Goal: Task Accomplishment & Management: Use online tool/utility

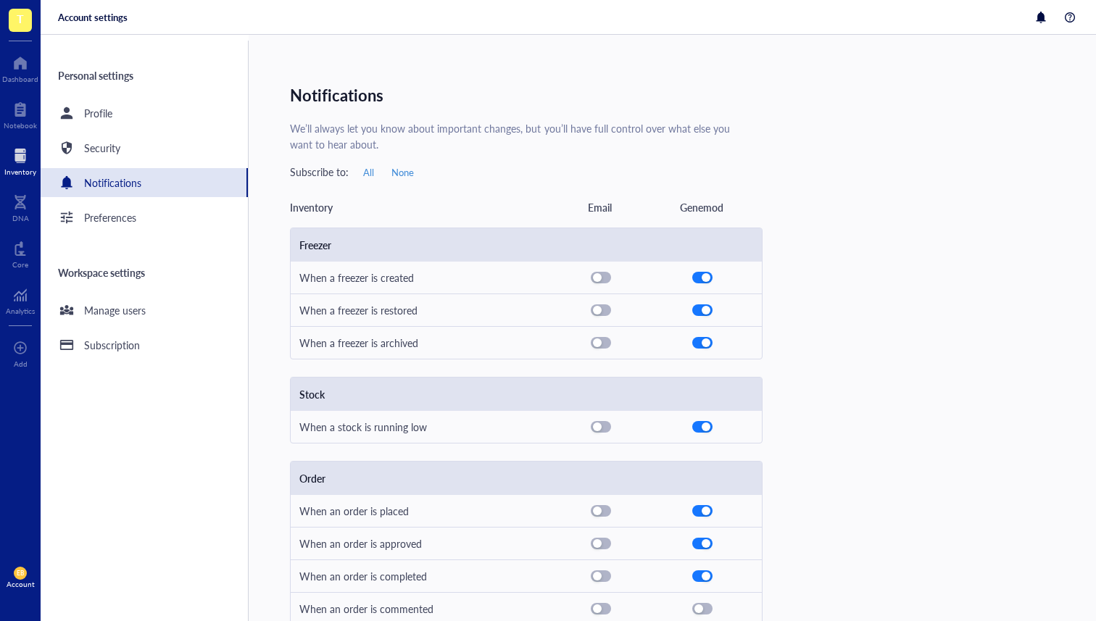
click at [28, 170] on div "Inventory" at bounding box center [20, 171] width 32 height 9
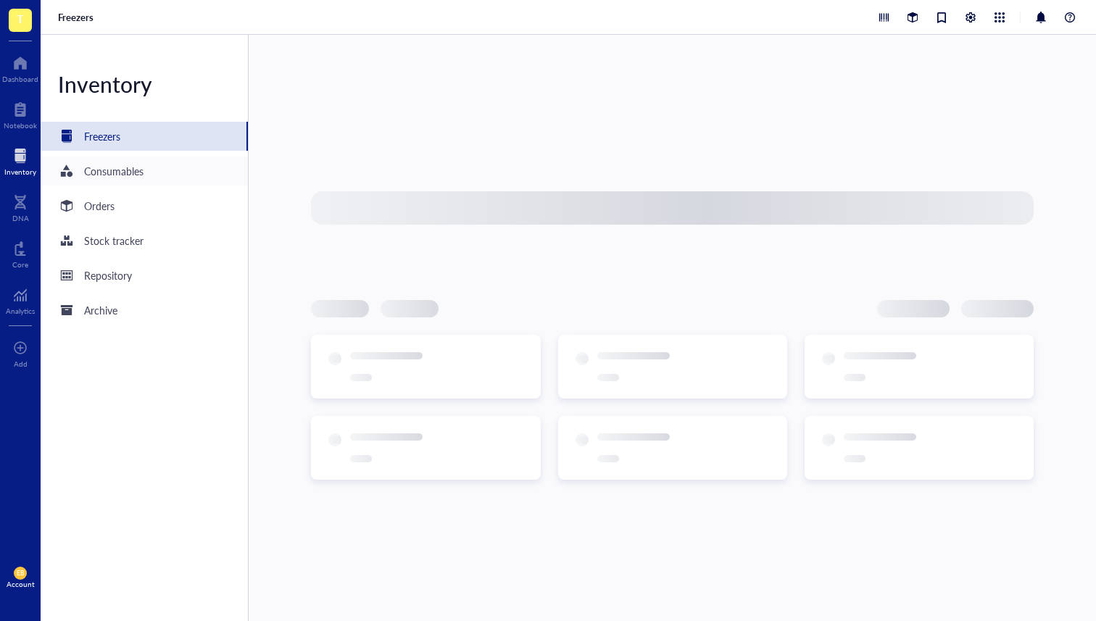
click at [164, 173] on div "Consumables" at bounding box center [144, 171] width 207 height 29
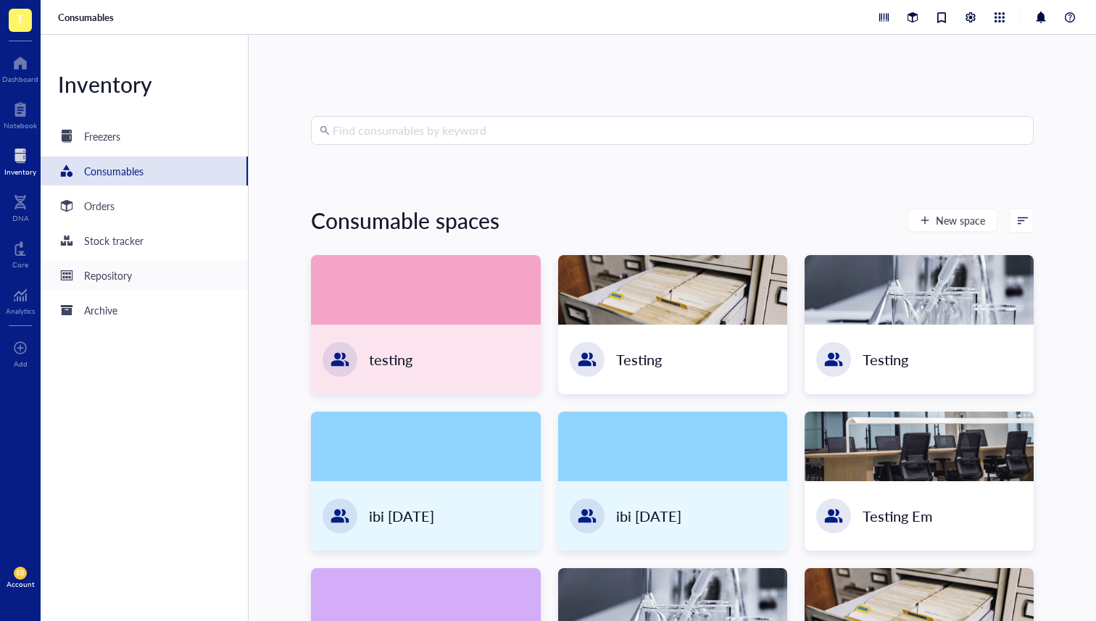
click at [144, 275] on div "Repository" at bounding box center [144, 275] width 207 height 29
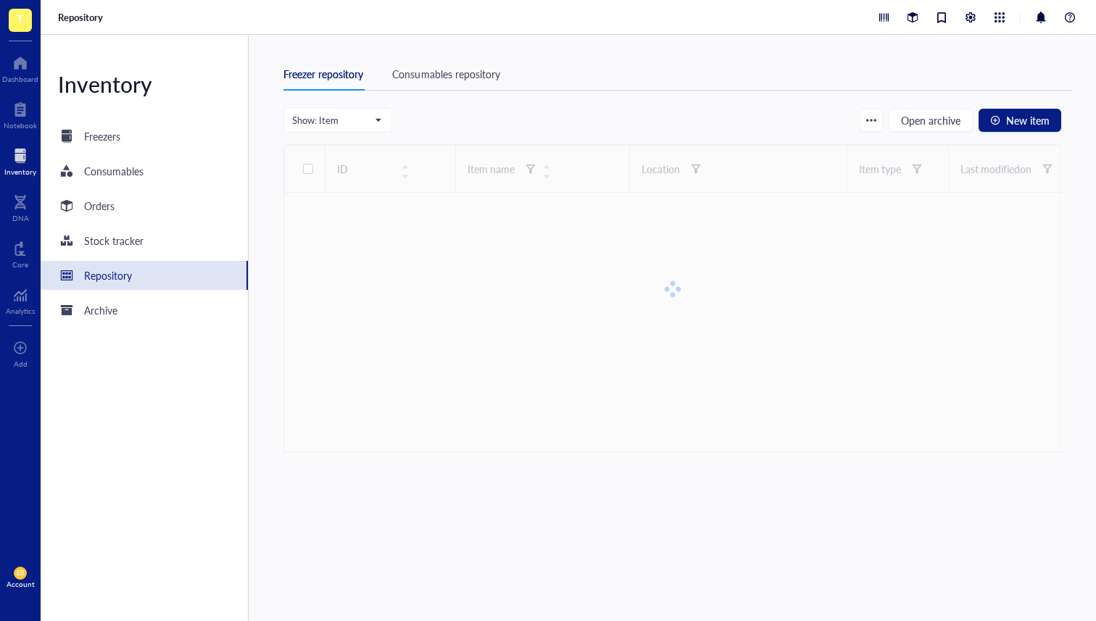
click at [443, 78] on div "Consumables repository" at bounding box center [445, 74] width 107 height 16
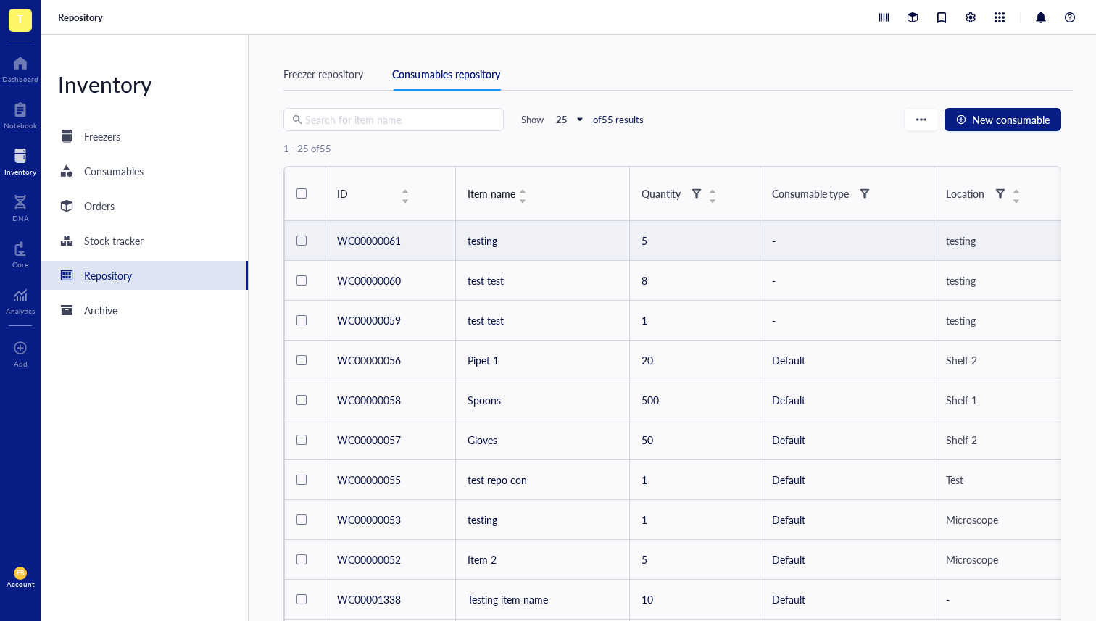
click at [969, 241] on span "testing" at bounding box center [961, 240] width 30 height 14
click at [961, 236] on span "testing" at bounding box center [961, 240] width 30 height 14
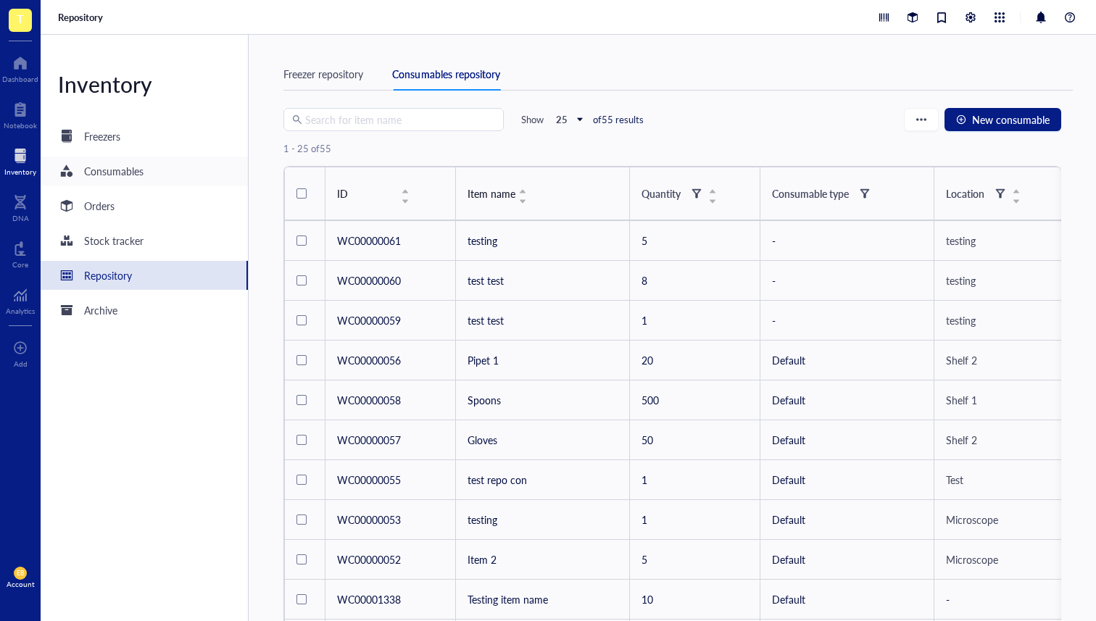
click at [137, 175] on div "Consumables" at bounding box center [113, 171] width 59 height 16
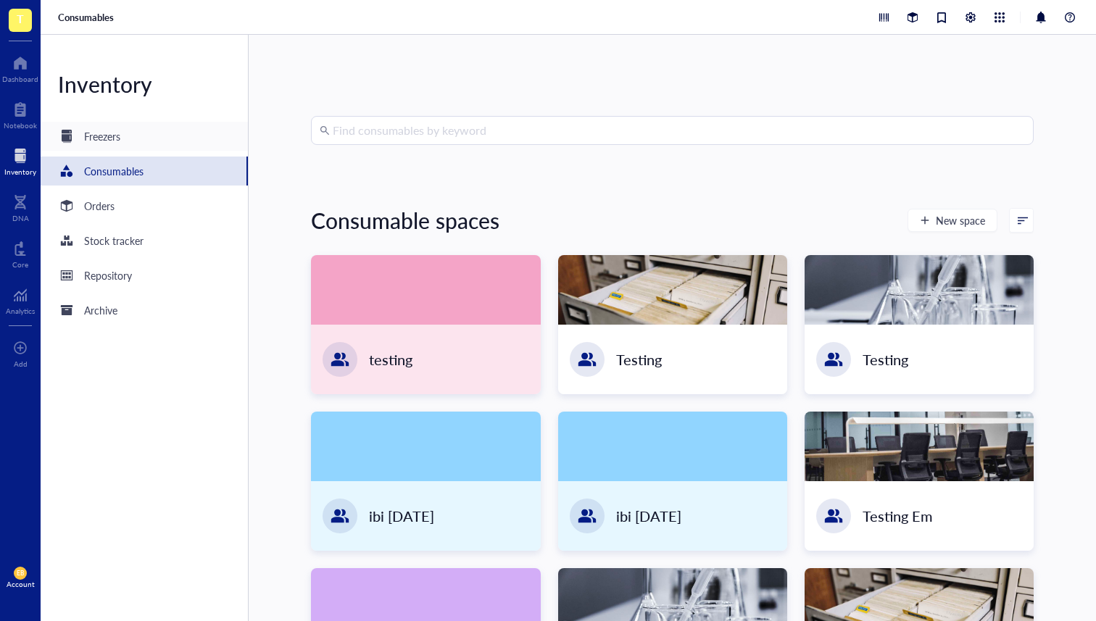
click at [154, 134] on div "Freezers" at bounding box center [144, 136] width 207 height 29
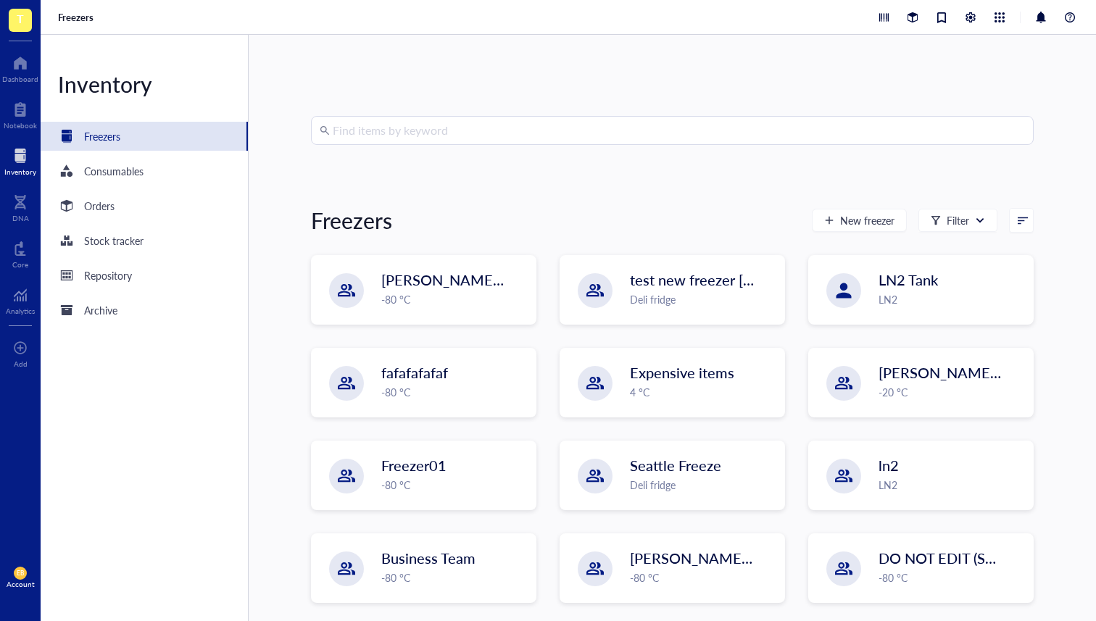
click at [380, 137] on input "search" at bounding box center [679, 131] width 692 height 28
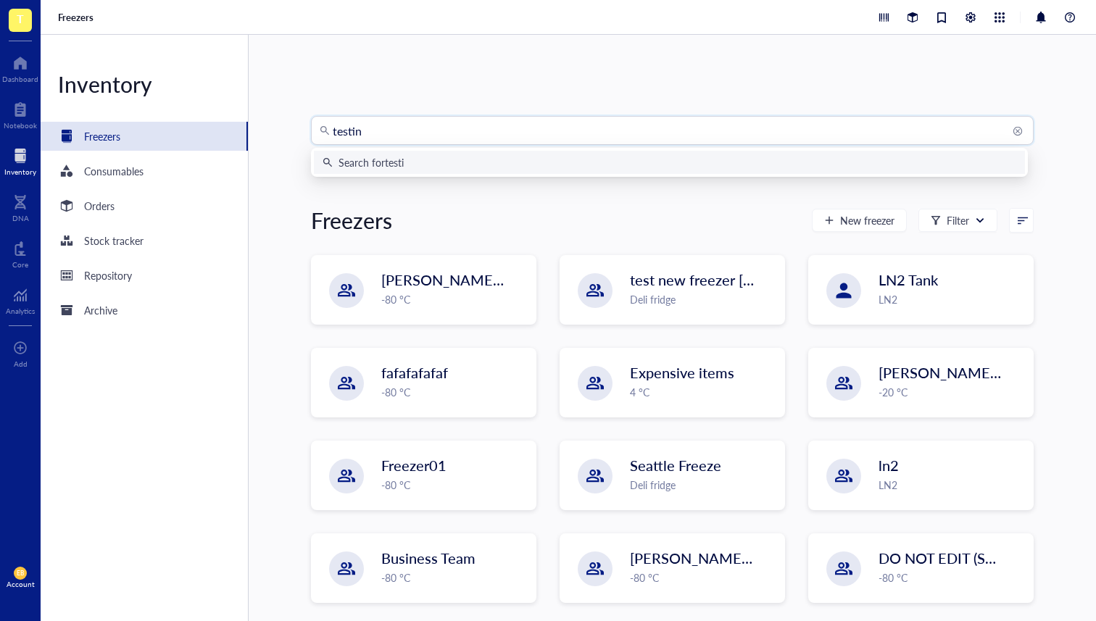
type input "testing"
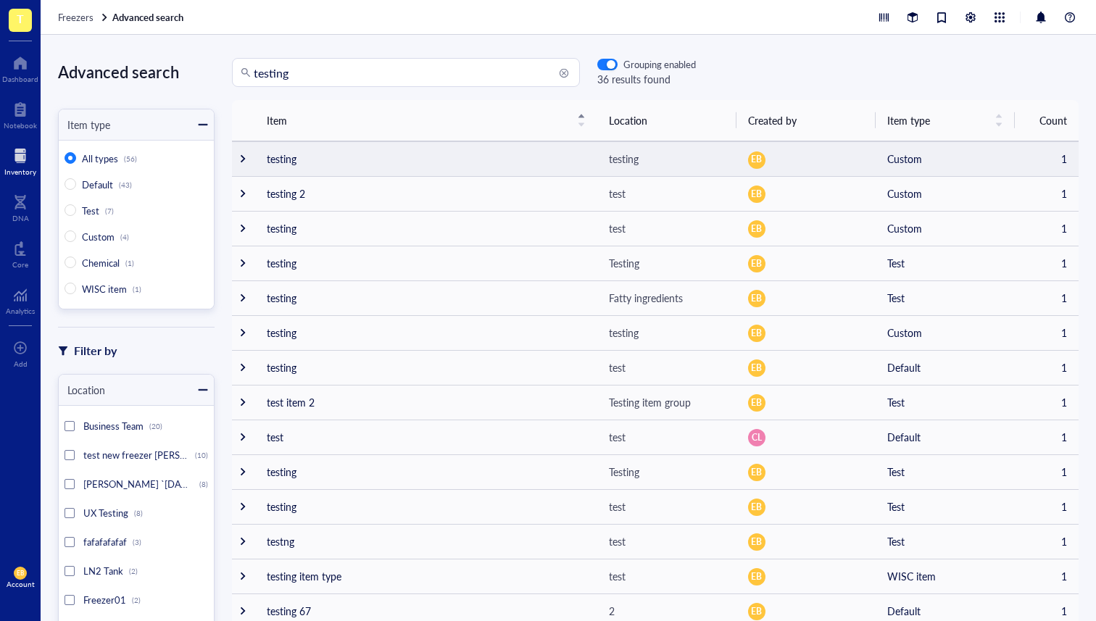
click at [644, 156] on div "testing" at bounding box center [667, 159] width 116 height 16
click at [610, 162] on div "testing" at bounding box center [624, 159] width 30 height 16
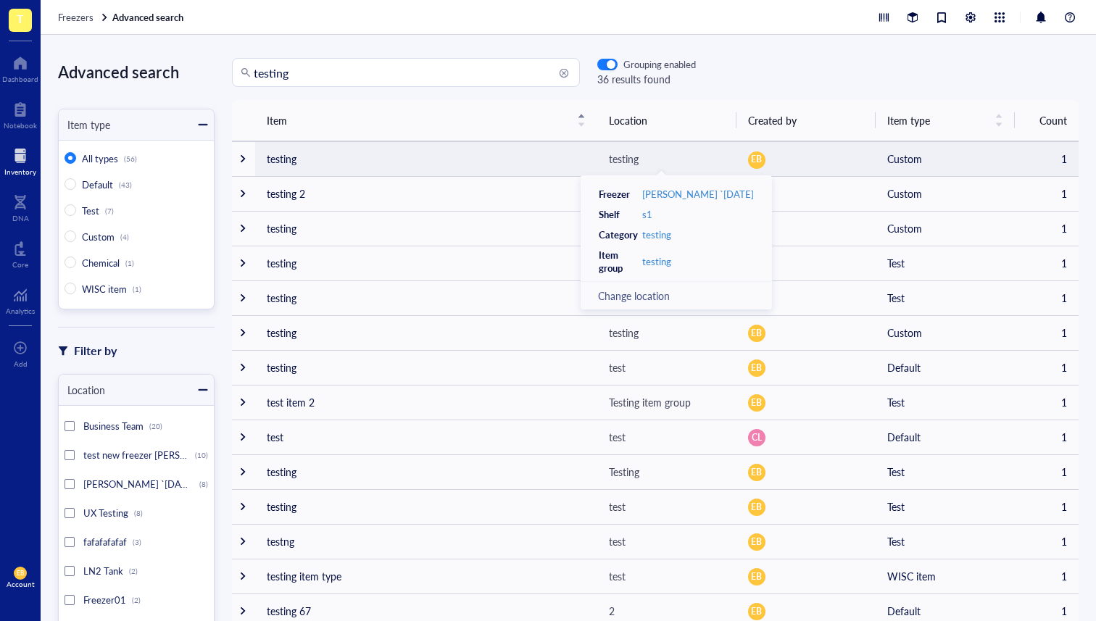
click at [725, 112] on th "Location" at bounding box center [666, 120] width 139 height 41
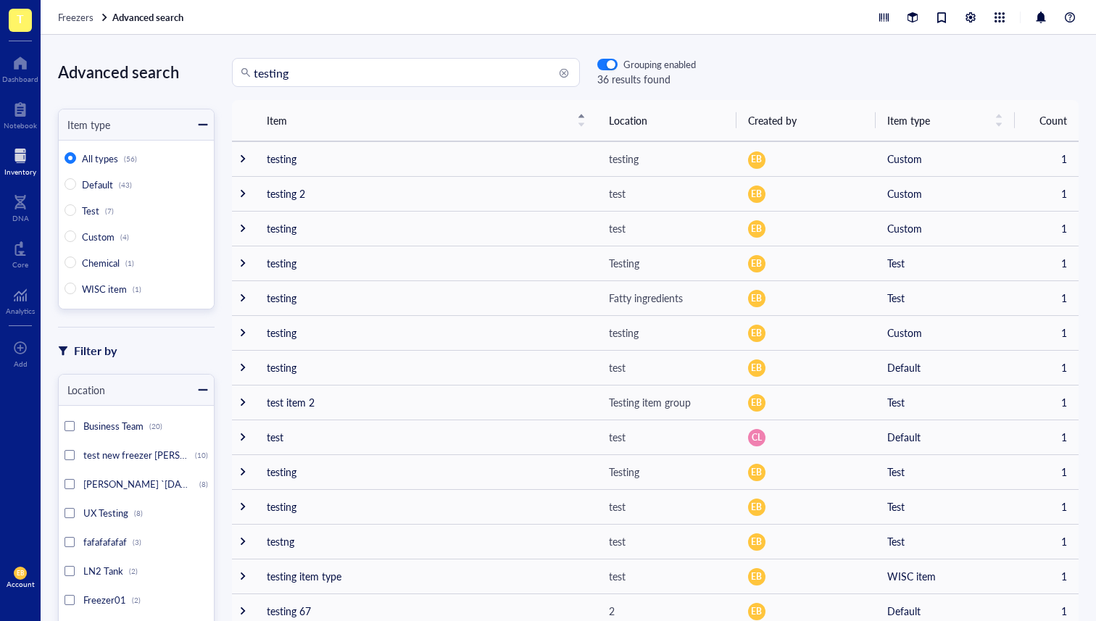
click at [745, 79] on div "testing Grouping enabled 36 results found" at bounding box center [654, 72] width 881 height 29
click at [80, 23] on div "Freezers Advanced search" at bounding box center [568, 17] width 1055 height 35
click at [82, 20] on span "Freezers" at bounding box center [76, 17] width 36 height 14
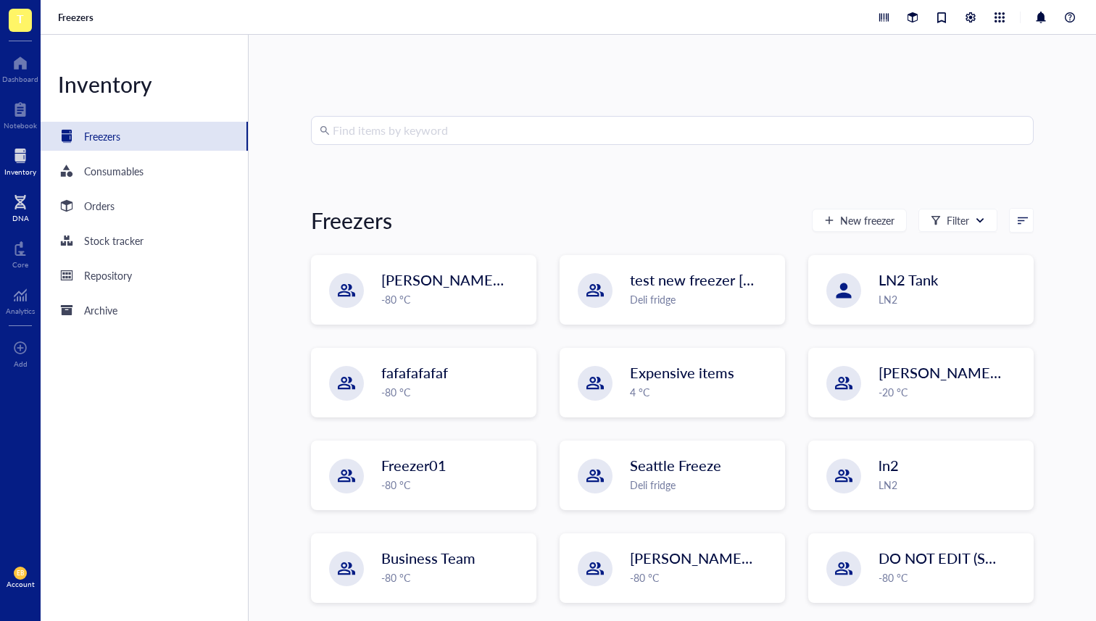
click at [33, 212] on div "DNA" at bounding box center [20, 206] width 41 height 41
click at [91, 192] on div "Orders" at bounding box center [144, 205] width 207 height 29
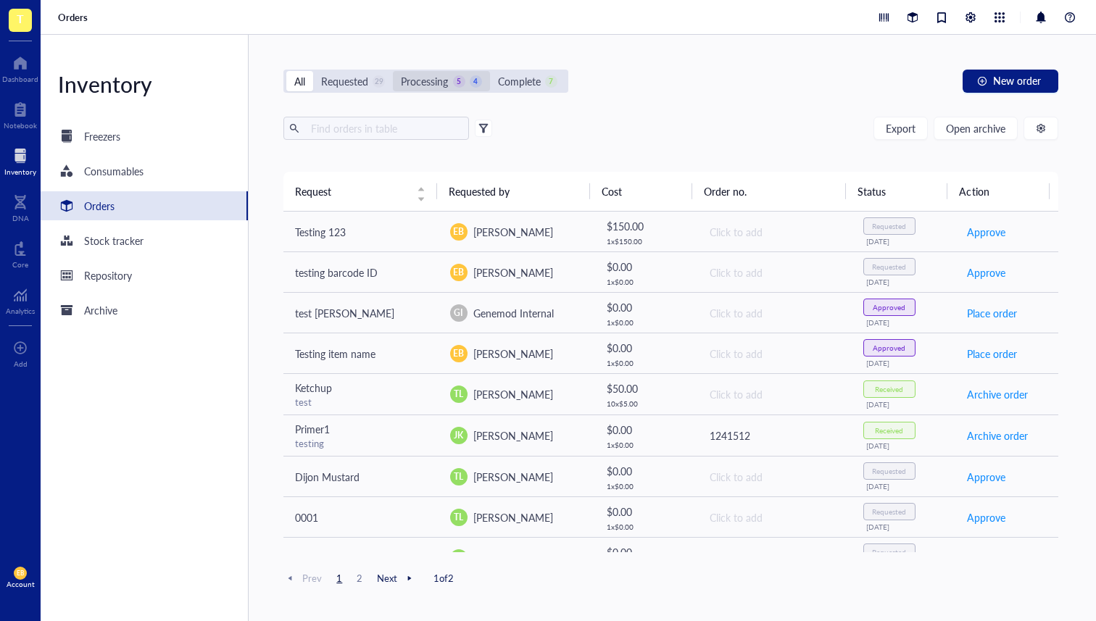
click at [414, 75] on div "Processing" at bounding box center [424, 81] width 47 height 16
click at [393, 71] on input "Processing 5 4" at bounding box center [393, 71] width 0 height 0
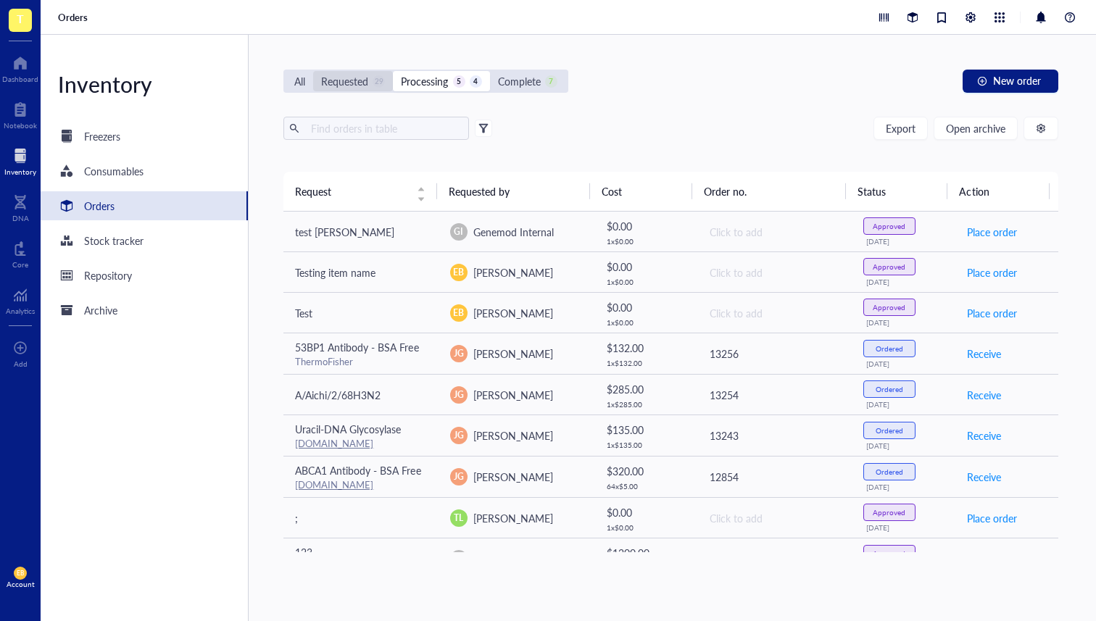
drag, startPoint x: 346, startPoint y: 79, endPoint x: 333, endPoint y: 80, distance: 13.1
click at [346, 78] on div "Requested" at bounding box center [344, 81] width 47 height 16
click at [313, 71] on input "Requested 29" at bounding box center [313, 71] width 0 height 0
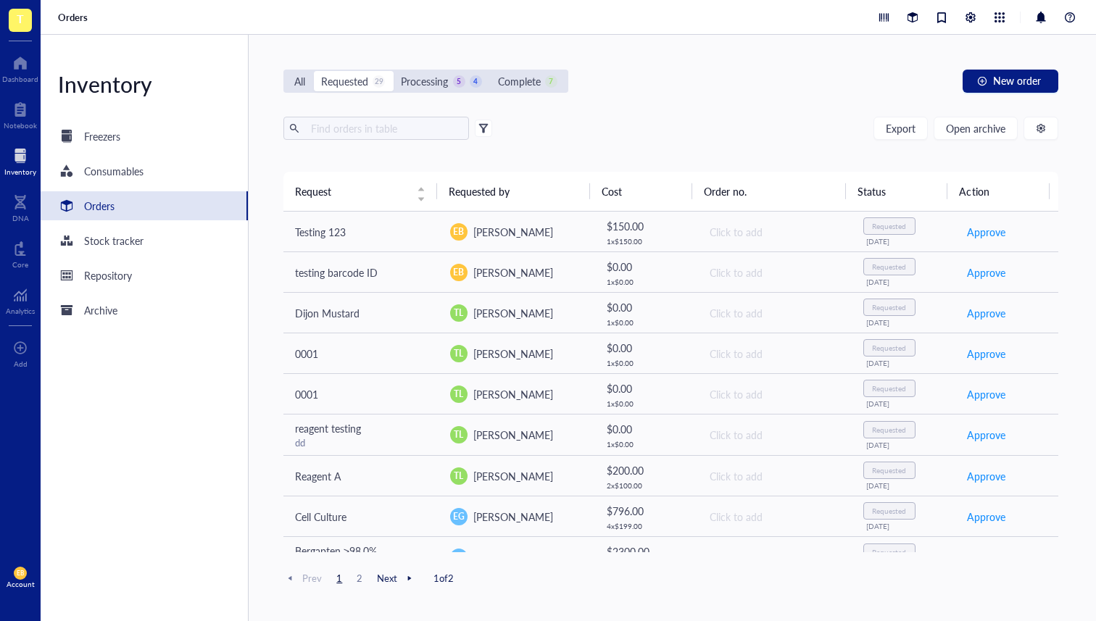
click at [285, 75] on div "All Requested 29 Processing 5 4 Complete 7" at bounding box center [425, 81] width 284 height 23
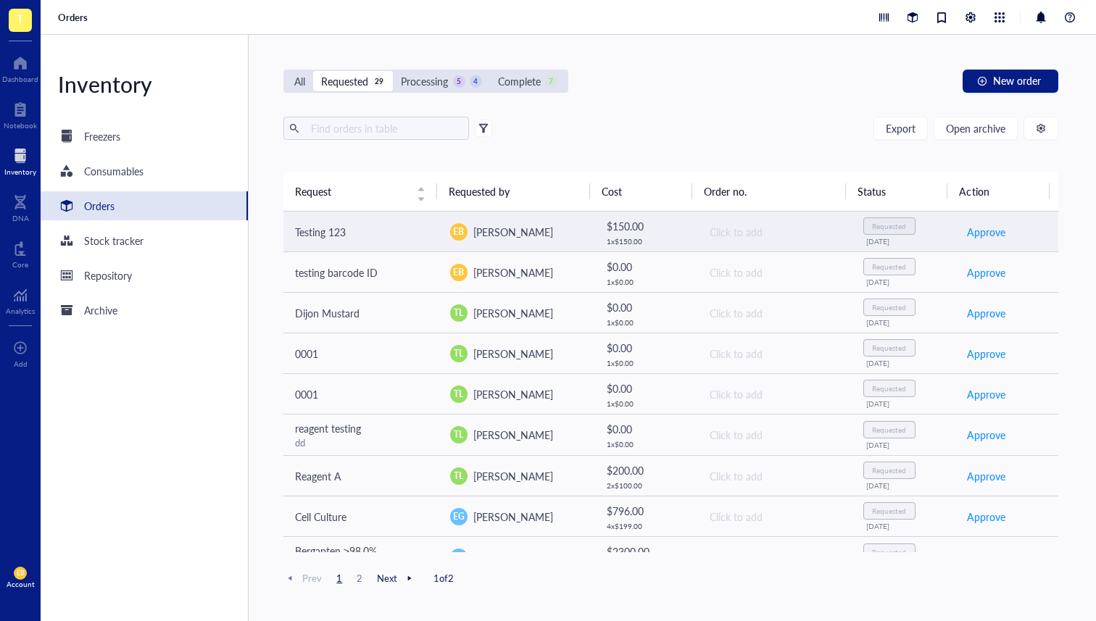
click at [522, 219] on td "EB [PERSON_NAME]" at bounding box center [515, 232] width 155 height 41
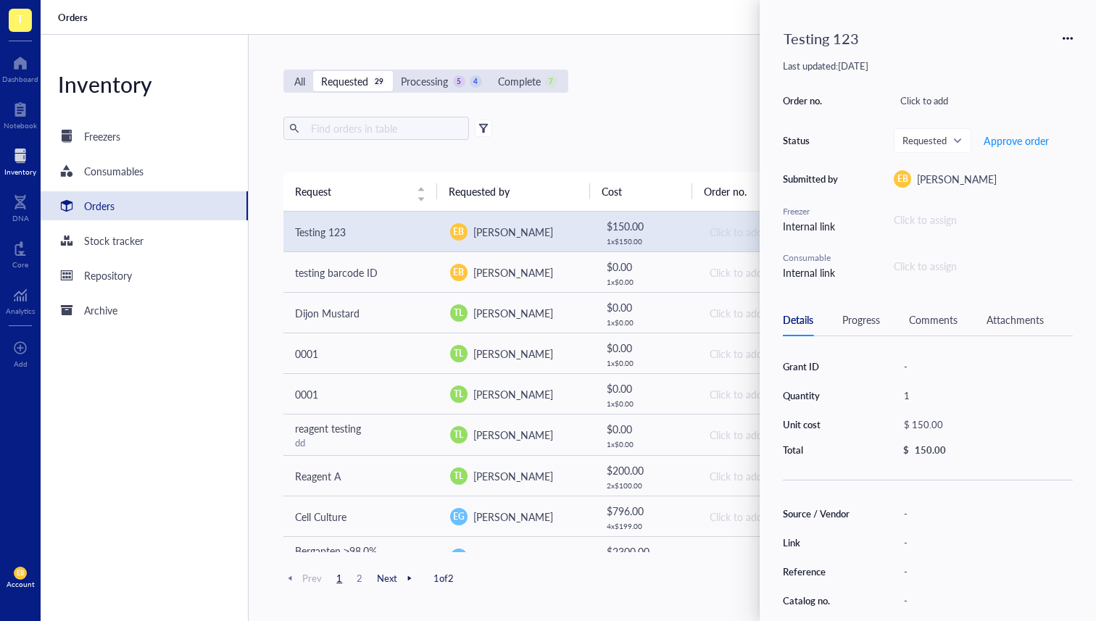
click at [919, 219] on div "Click to assign" at bounding box center [982, 220] width 179 height 16
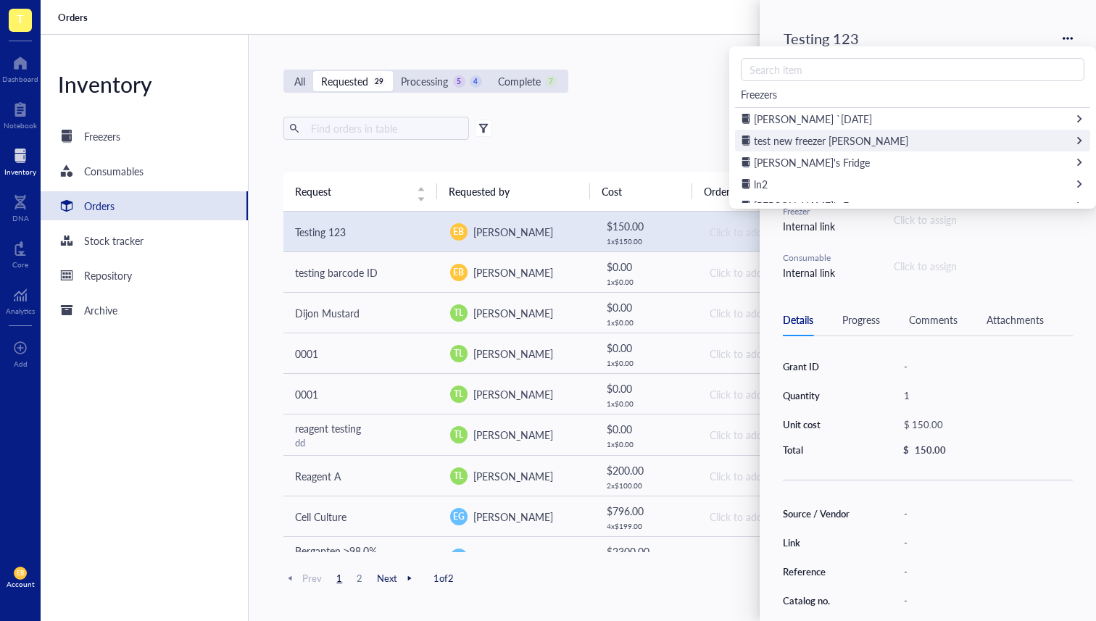
click at [858, 131] on div "test new freezer [PERSON_NAME]" at bounding box center [912, 141] width 355 height 22
click at [797, 135] on div "shlf a" at bounding box center [912, 141] width 355 height 22
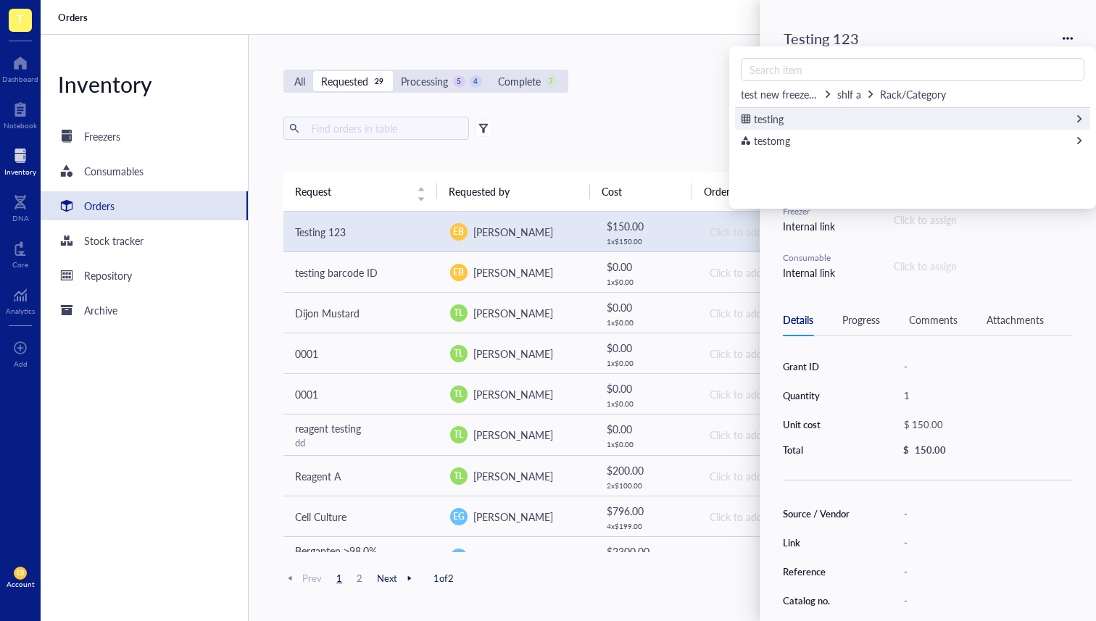
click at [791, 118] on div "testing" at bounding box center [912, 119] width 355 height 22
click at [799, 121] on div "test" at bounding box center [912, 119] width 355 height 22
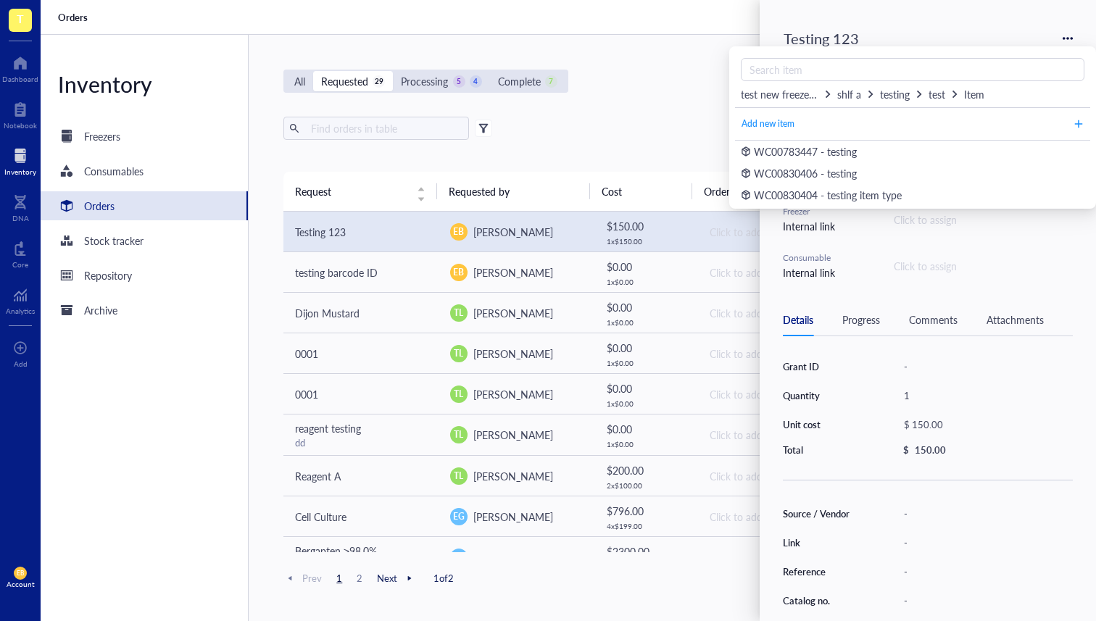
click at [789, 155] on span "WC00783447 - testing" at bounding box center [805, 151] width 103 height 14
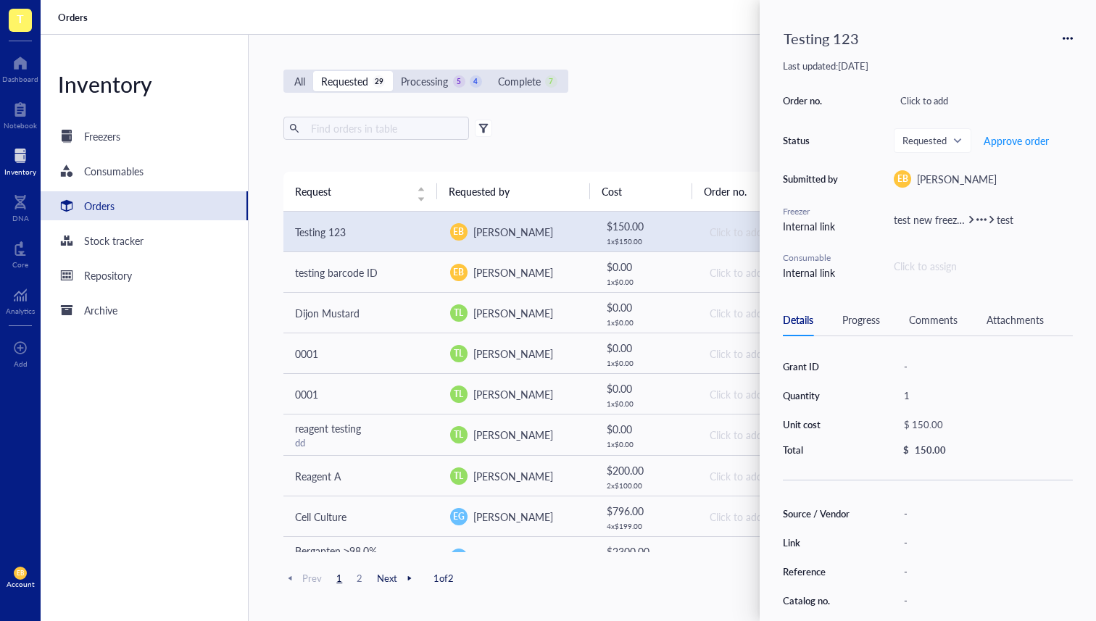
click at [941, 267] on div "Click to assign" at bounding box center [924, 266] width 63 height 16
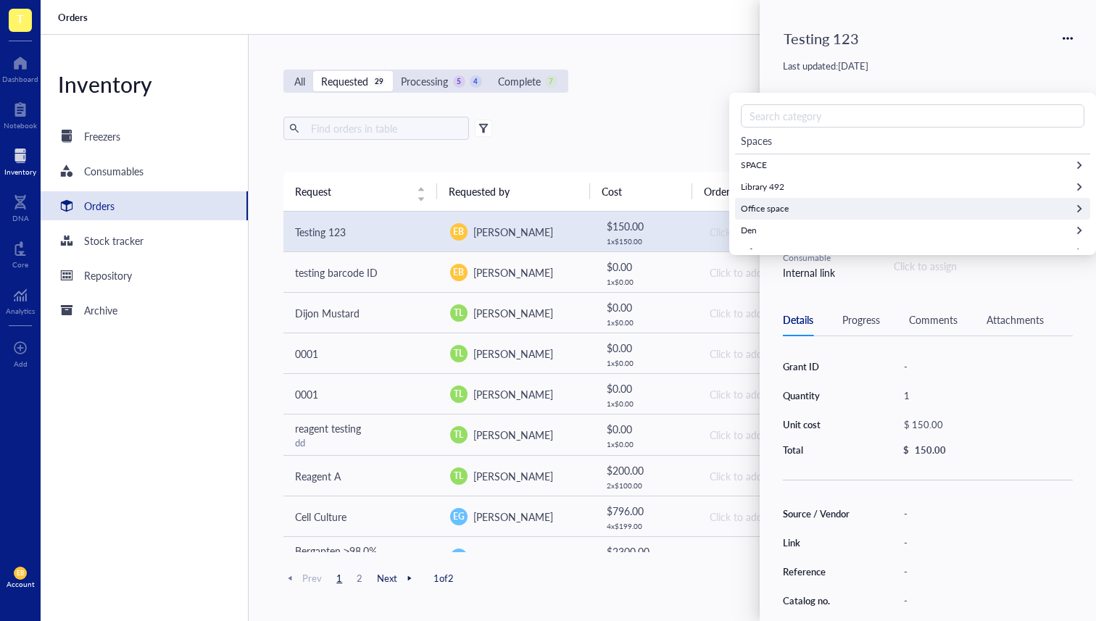
click at [835, 199] on div "Office space" at bounding box center [912, 209] width 355 height 22
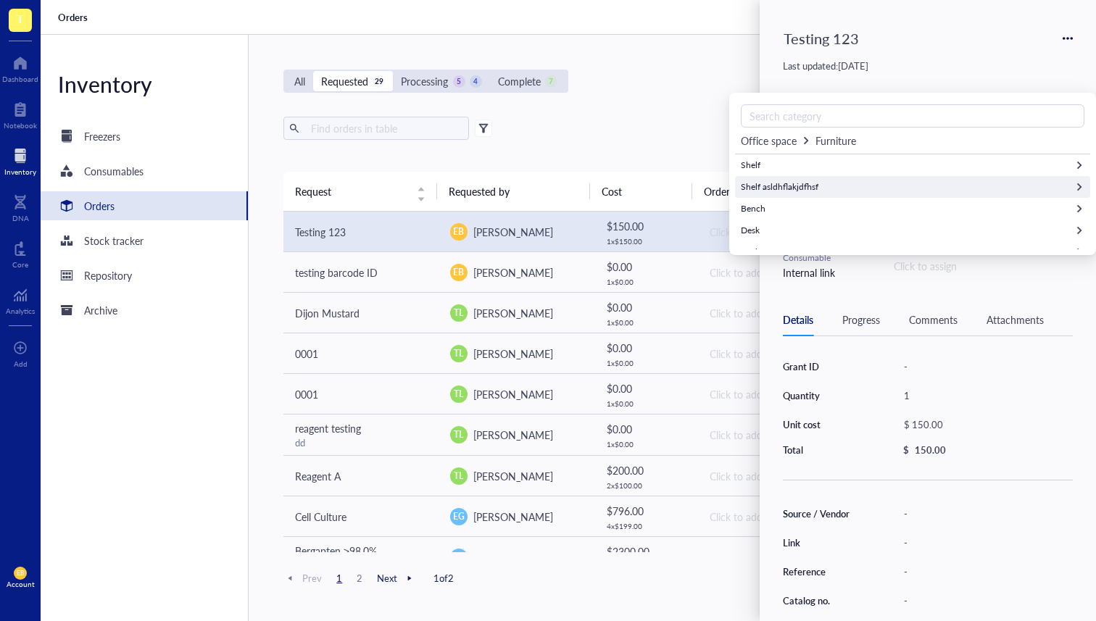
click at [806, 188] on div "Shelf asldhflakjdfhsf" at bounding box center [779, 186] width 78 height 13
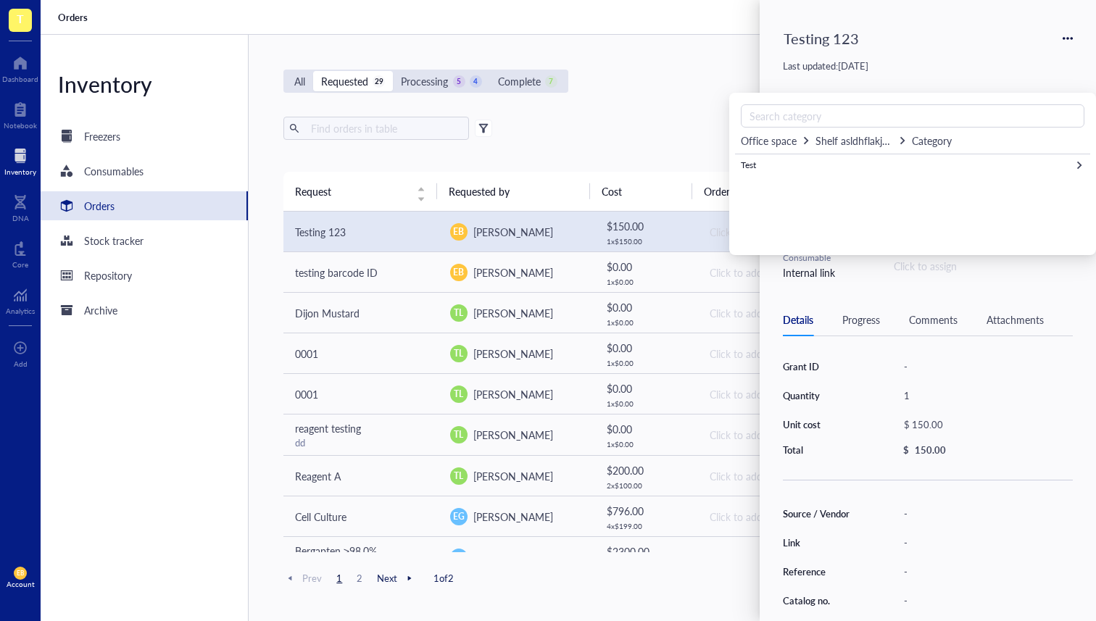
click at [865, 211] on div "Office space Shelf asldhflakjdfhsf Category Test" at bounding box center [912, 174] width 355 height 151
click at [804, 170] on div "Test" at bounding box center [912, 165] width 355 height 22
click at [820, 175] on span "Add new consumable" at bounding box center [782, 171] width 83 height 14
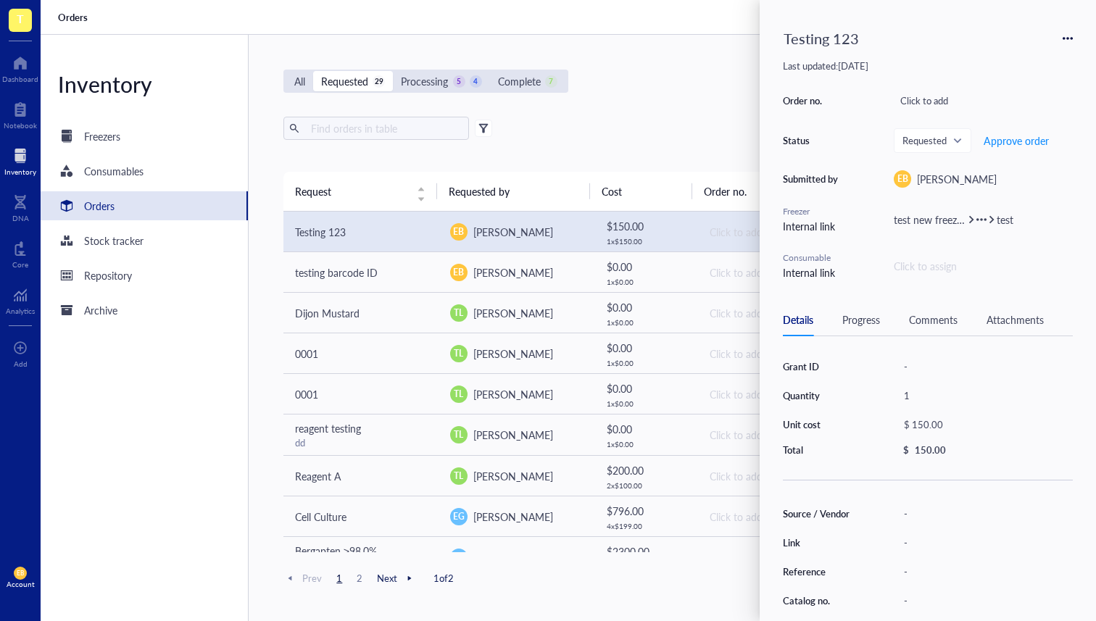
type input "[DATE]"
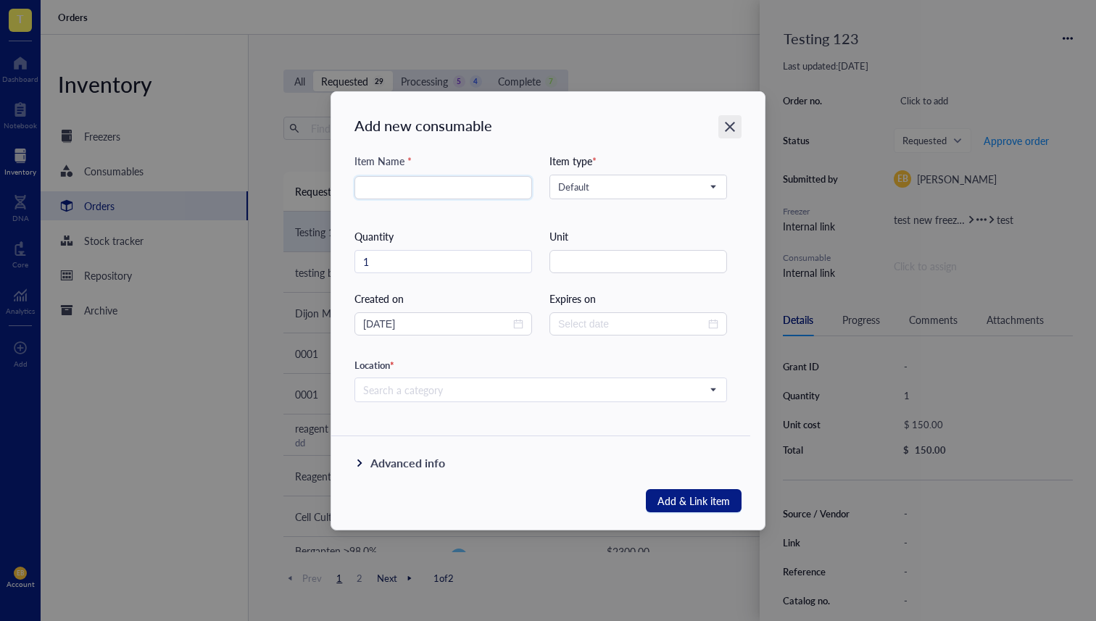
click at [728, 129] on icon "Close" at bounding box center [730, 127] width 14 height 14
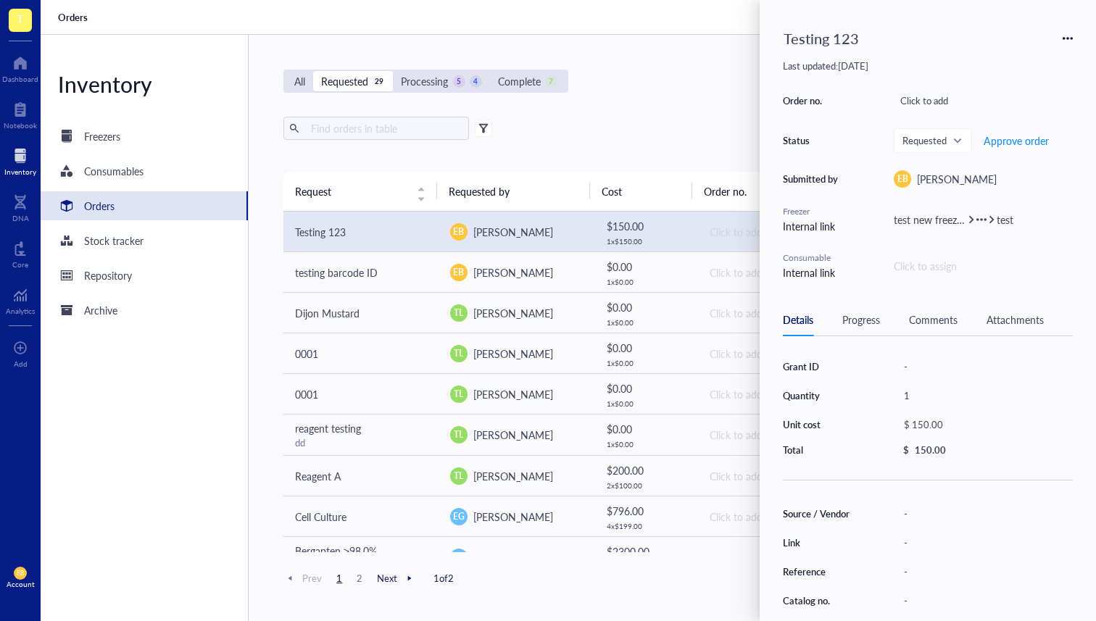
click at [932, 266] on div "Click to assign" at bounding box center [924, 266] width 63 height 16
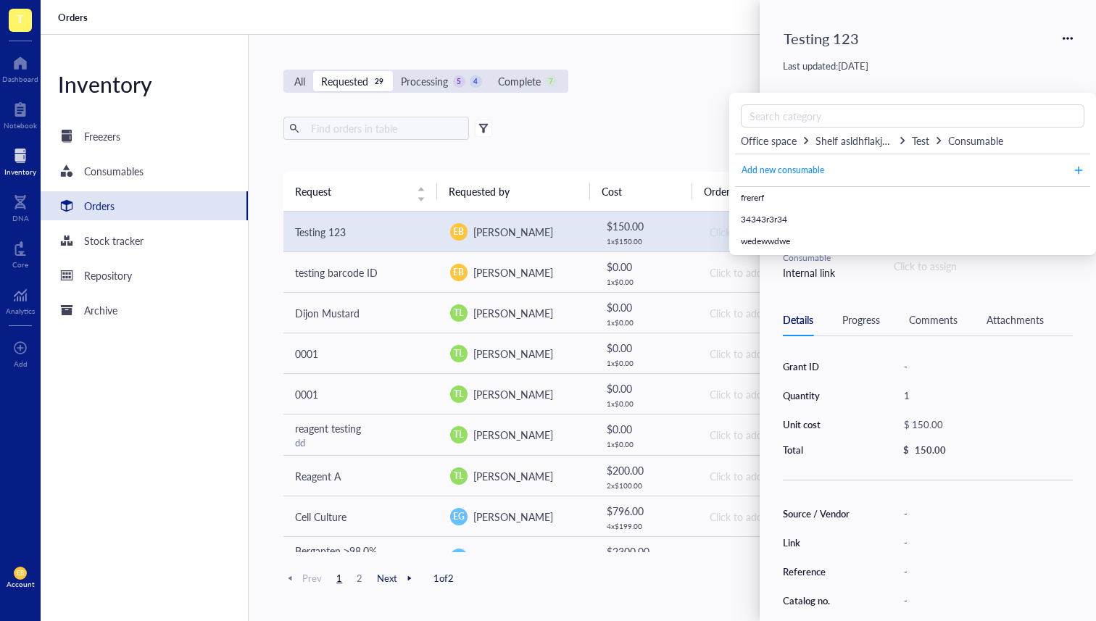
click at [932, 264] on div "Click to assign" at bounding box center [924, 266] width 63 height 16
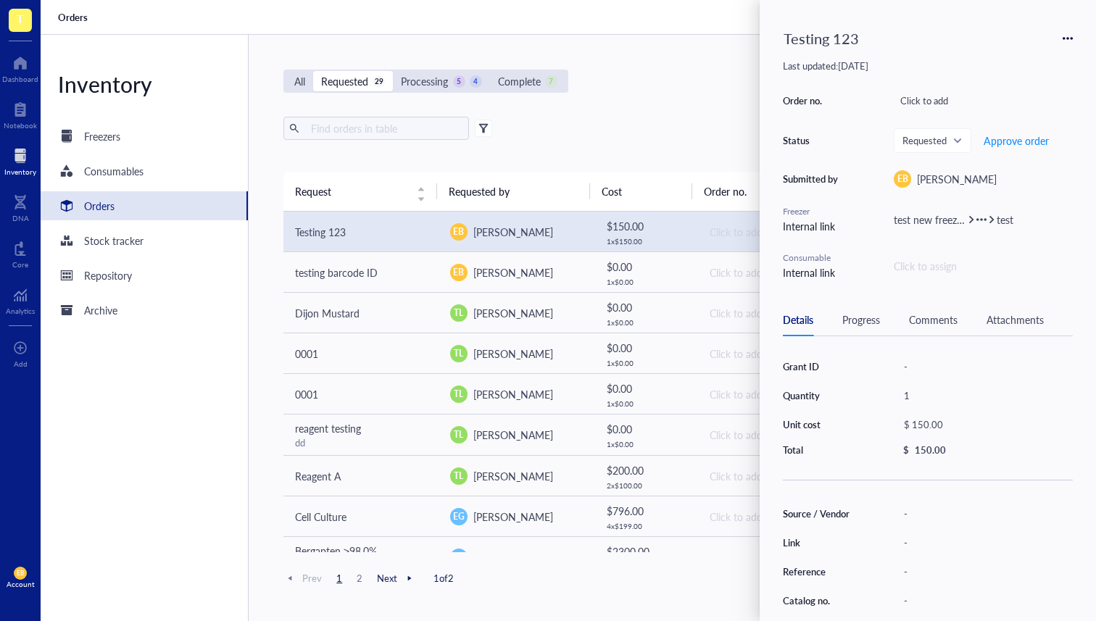
click at [919, 264] on div "Click to assign" at bounding box center [924, 266] width 63 height 16
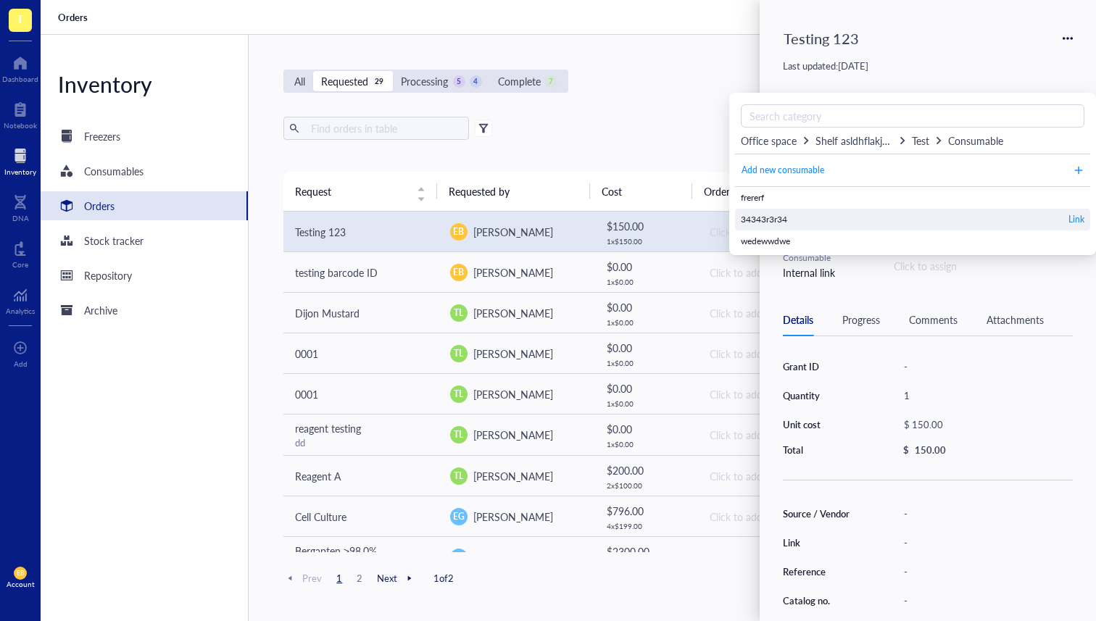
click at [816, 223] on div "34343r3r34 Link" at bounding box center [912, 220] width 355 height 22
